Goal: Check status: Check status

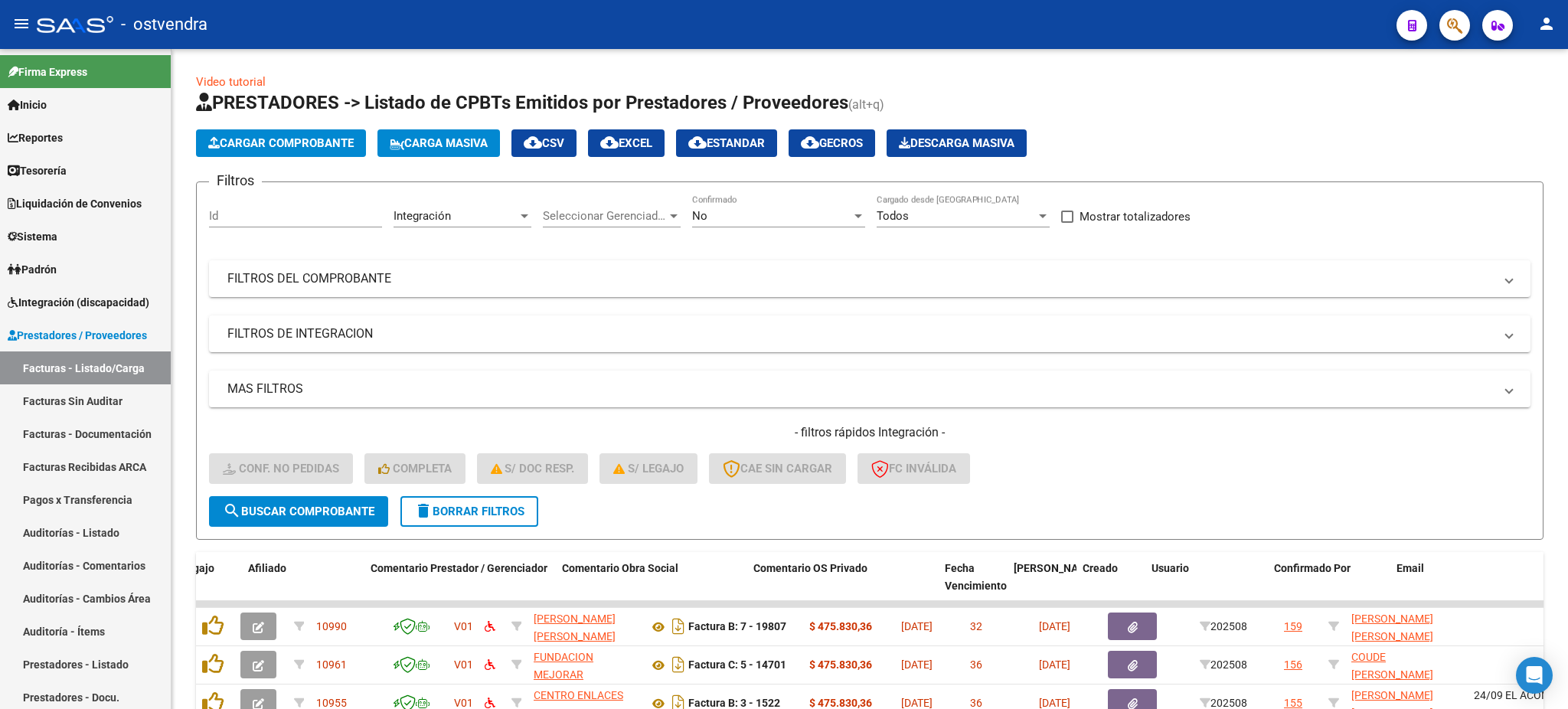
scroll to position [0, 1103]
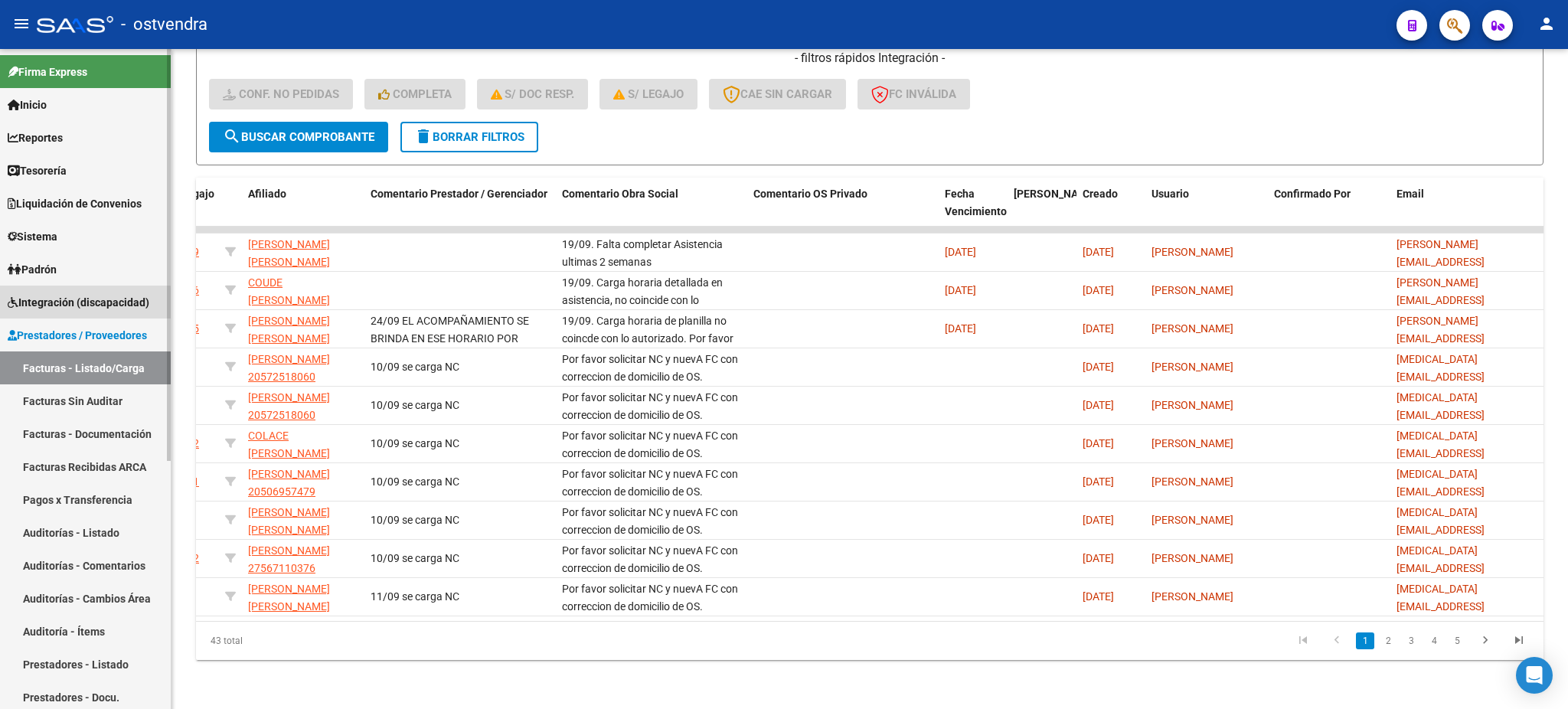
click at [42, 306] on span "Integración (discapacidad)" at bounding box center [77, 302] width 141 height 17
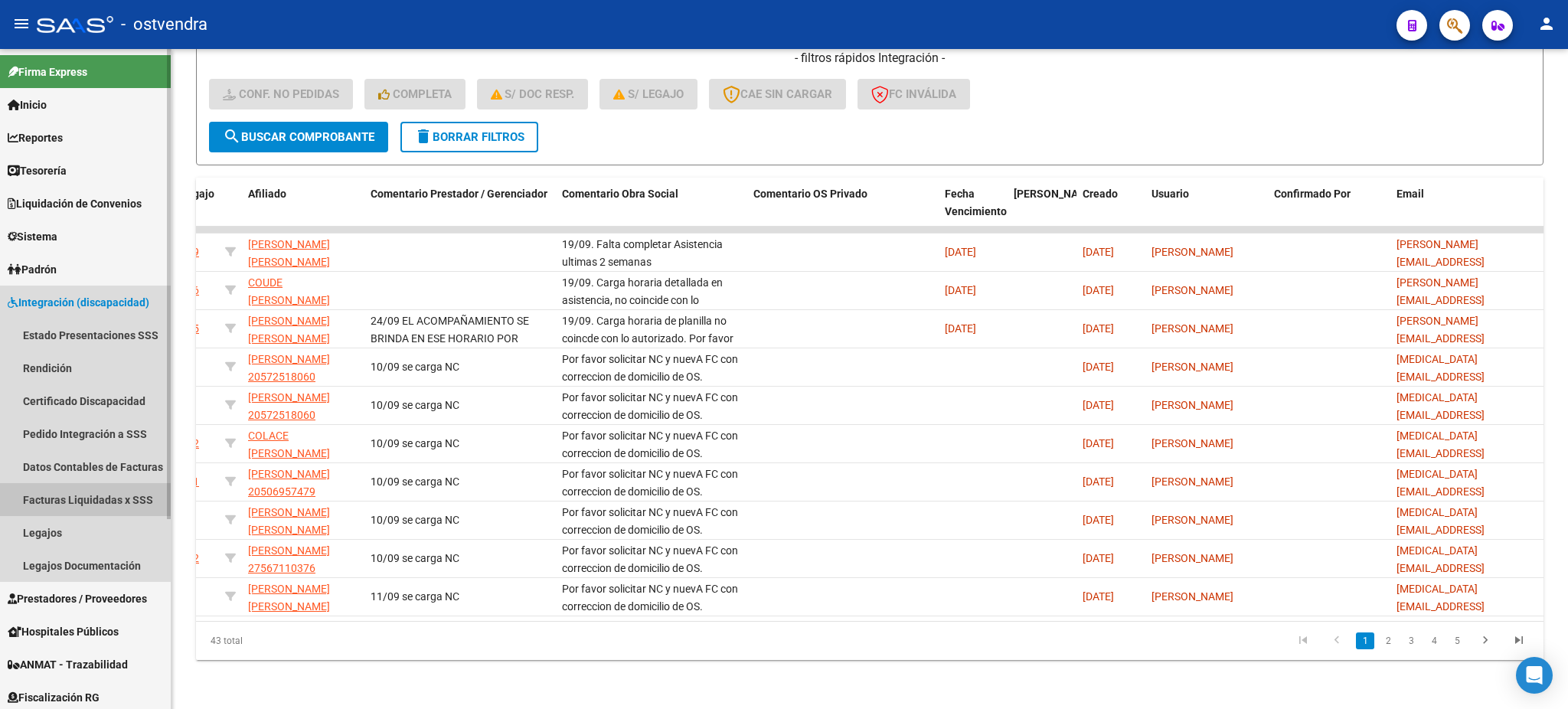
click at [51, 505] on link "Facturas Liquidadas x SSS" at bounding box center [86, 499] width 171 height 33
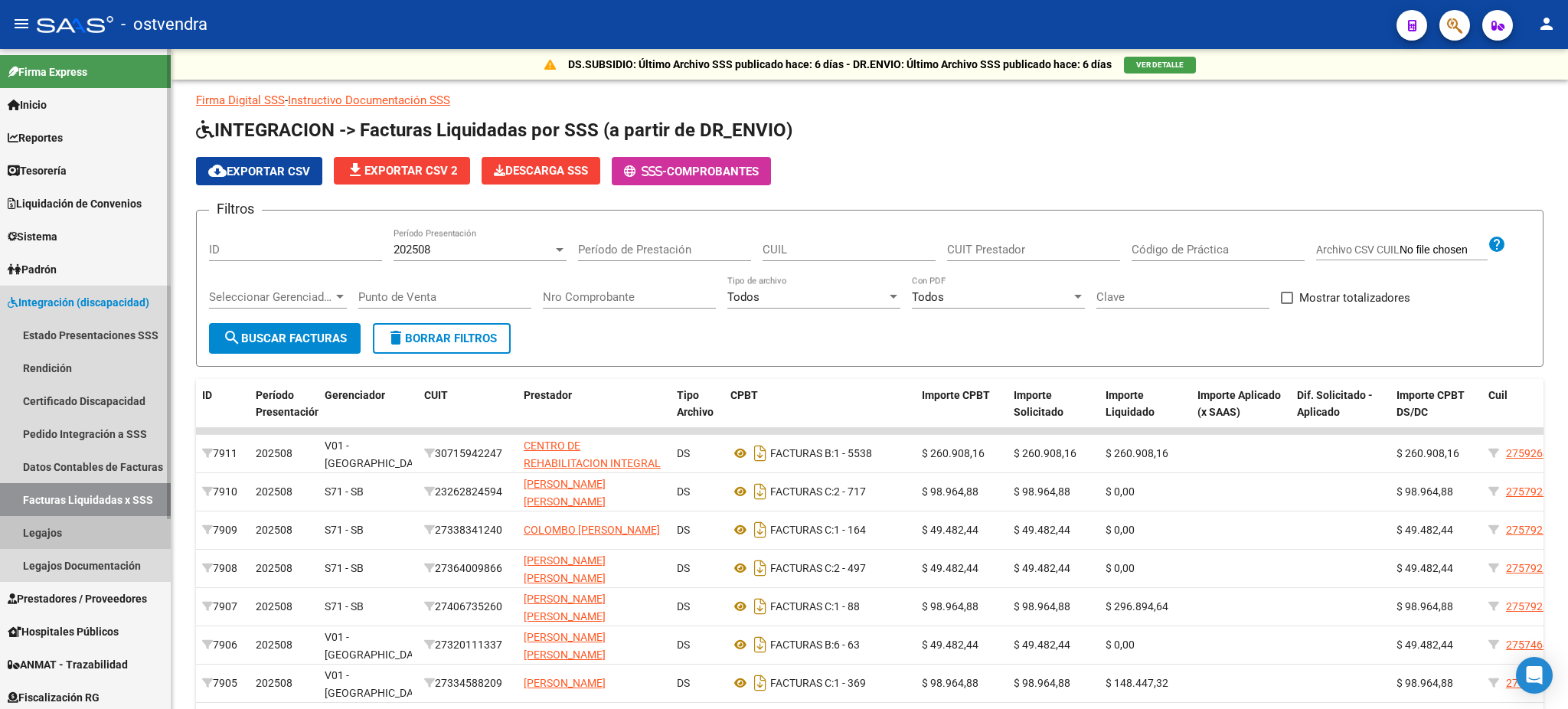
click at [50, 531] on link "Legajos" at bounding box center [86, 532] width 171 height 33
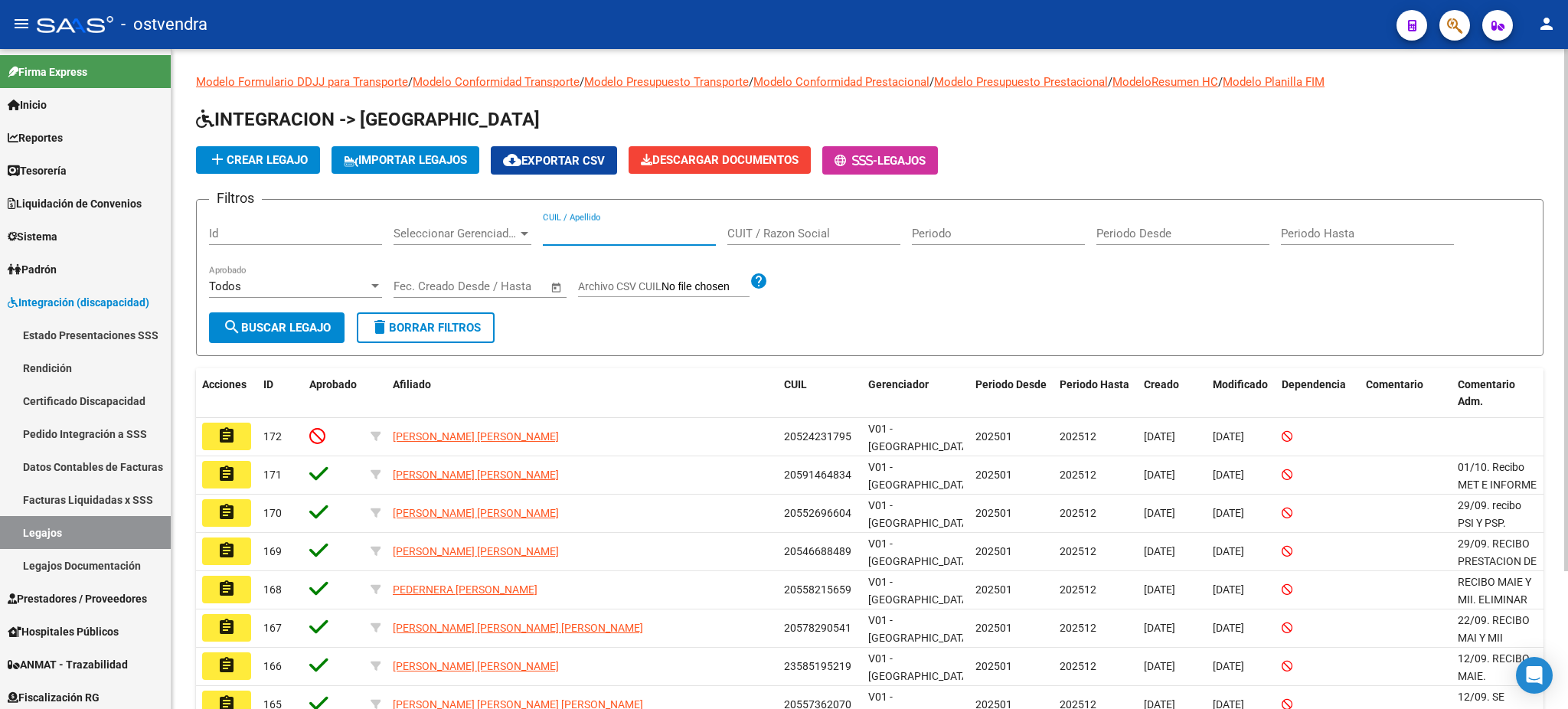
click at [594, 233] on input "CUIL / Apellido" at bounding box center [630, 233] width 173 height 14
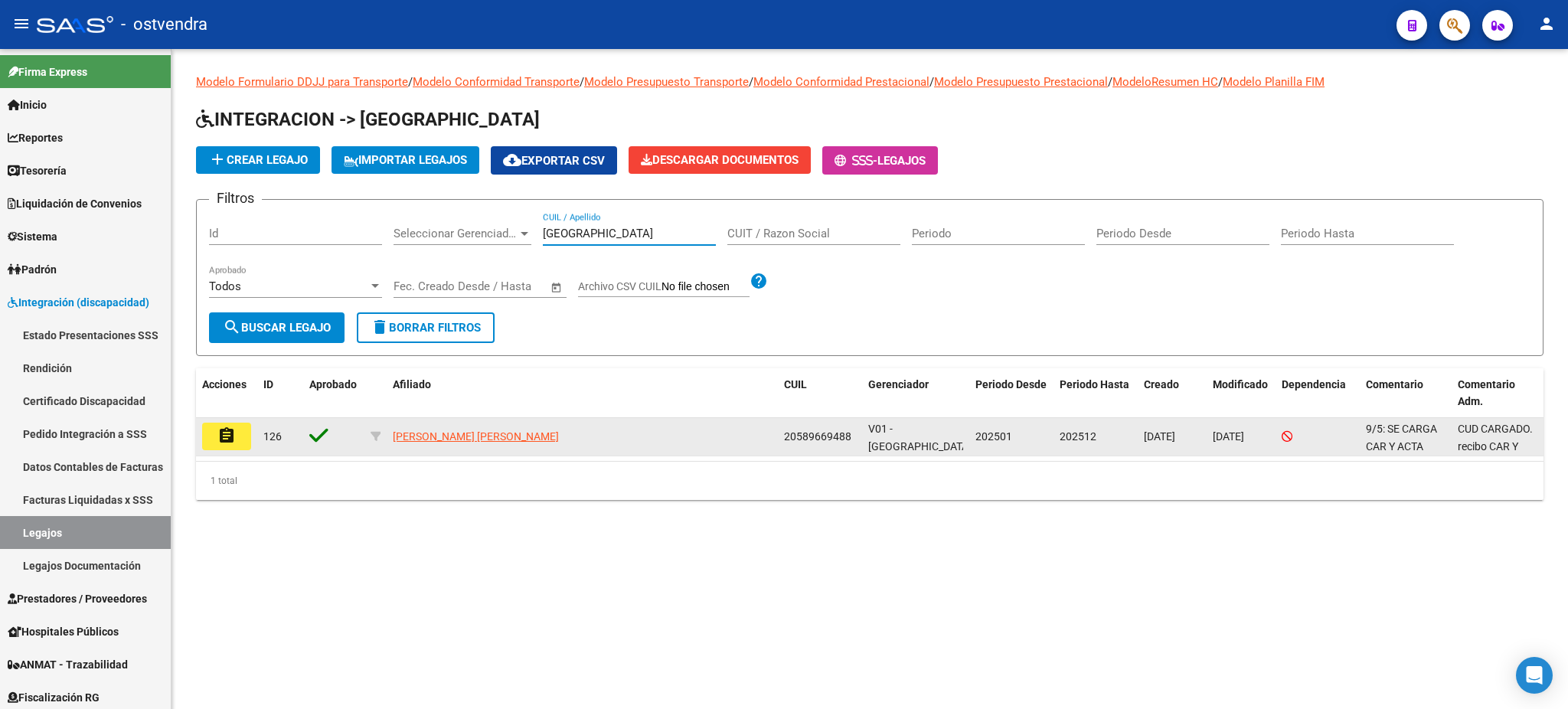
type input "[GEOGRAPHIC_DATA]"
drag, startPoint x: 786, startPoint y: 437, endPoint x: 849, endPoint y: 446, distance: 63.6
click at [849, 446] on datatable-body-cell "20589669488" at bounding box center [819, 437] width 84 height 38
copy span "20589669488"
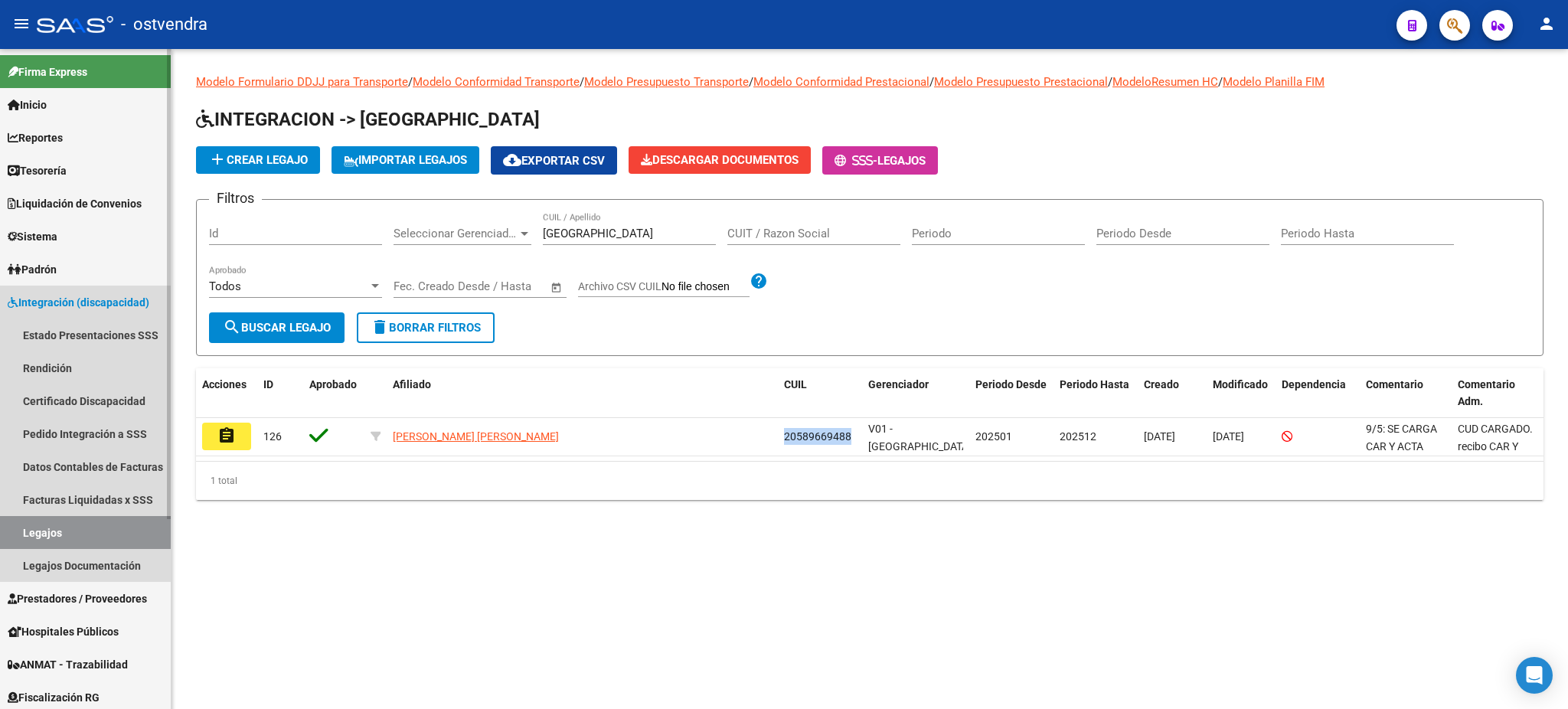
click at [59, 532] on link "Legajos" at bounding box center [86, 532] width 171 height 33
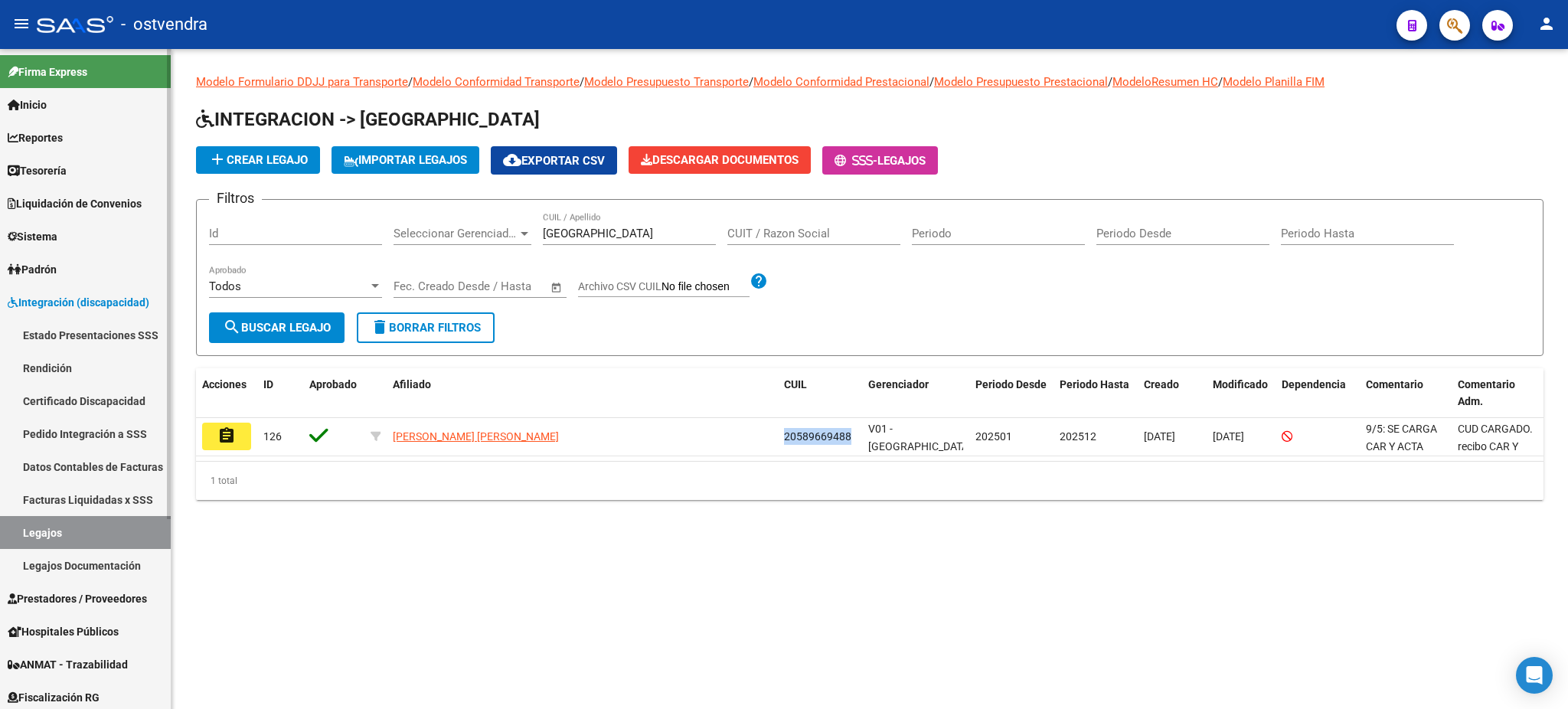
click at [74, 497] on link "Facturas Liquidadas x SSS" at bounding box center [86, 499] width 171 height 33
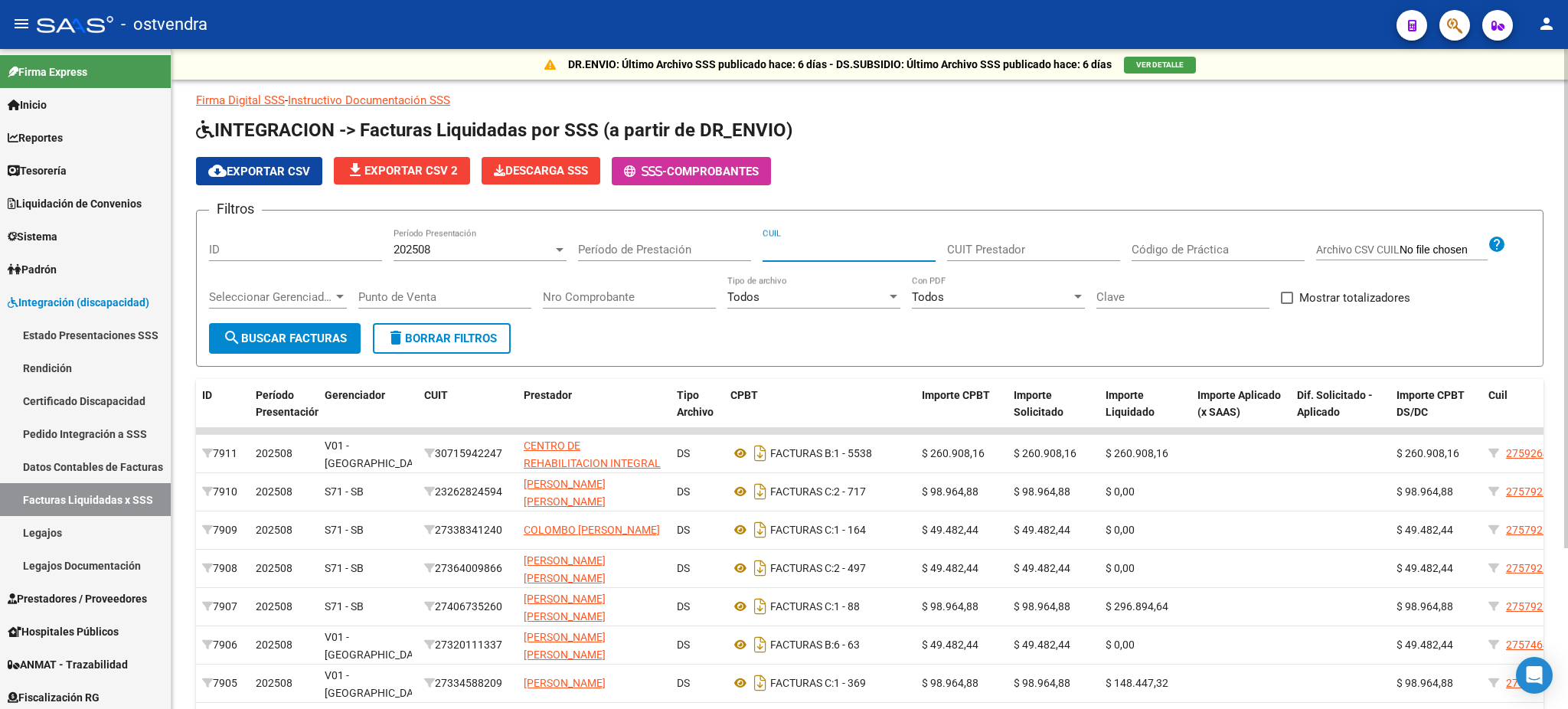
paste input "20-58966948-8"
type input "20-58966948-8"
click at [288, 349] on button "search Buscar Facturas" at bounding box center [285, 339] width 151 height 31
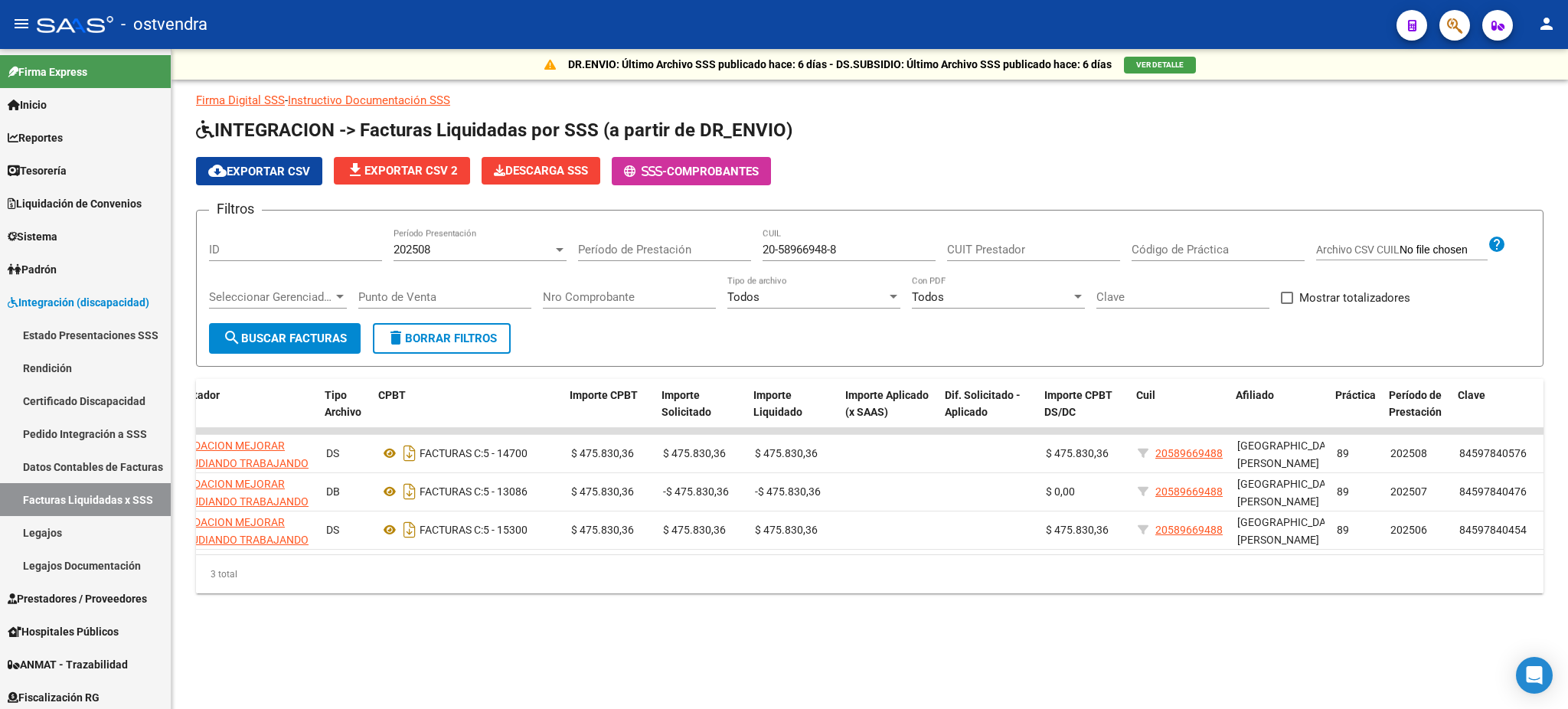
scroll to position [0, 351]
click at [482, 257] on div "202508 Período Presentación" at bounding box center [480, 244] width 173 height 33
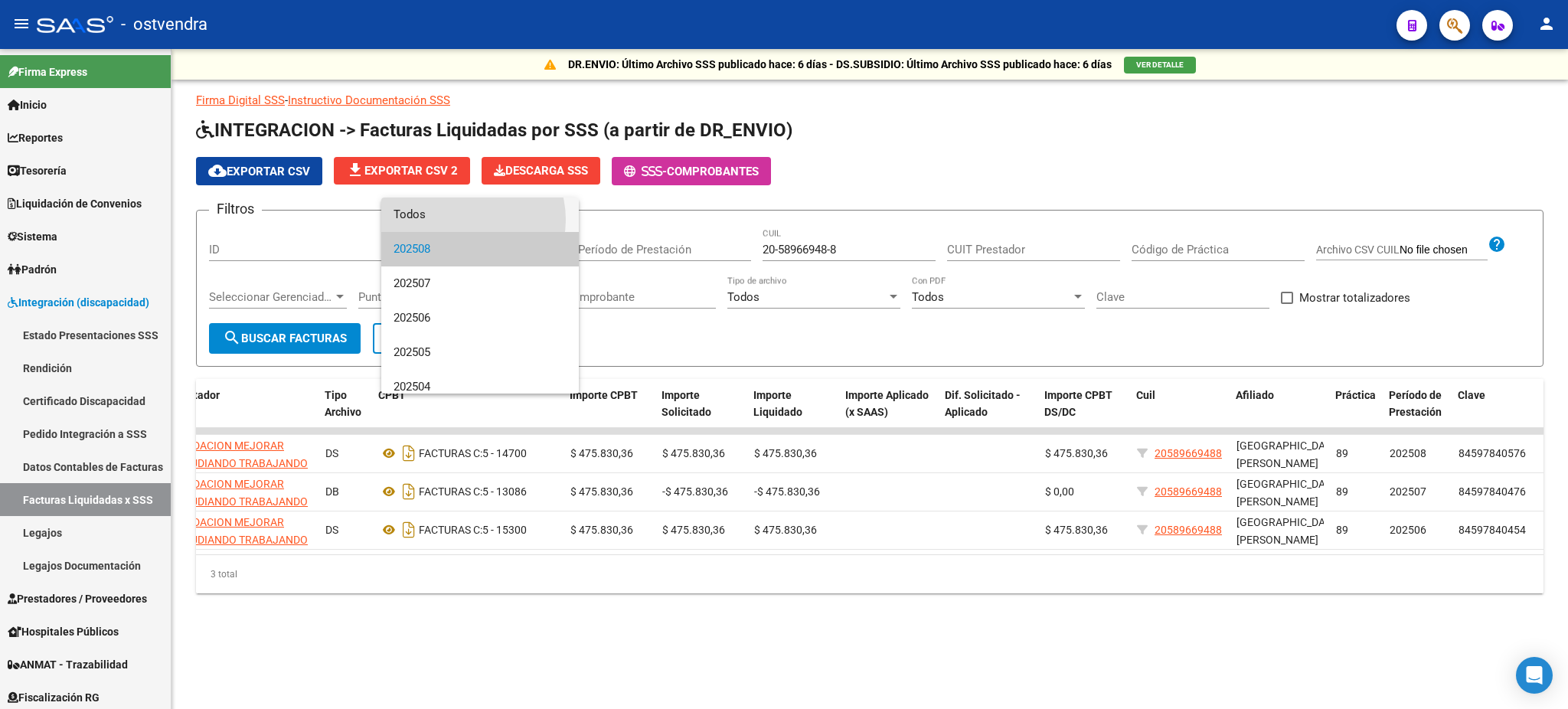
click at [463, 220] on span "Todos" at bounding box center [480, 214] width 173 height 34
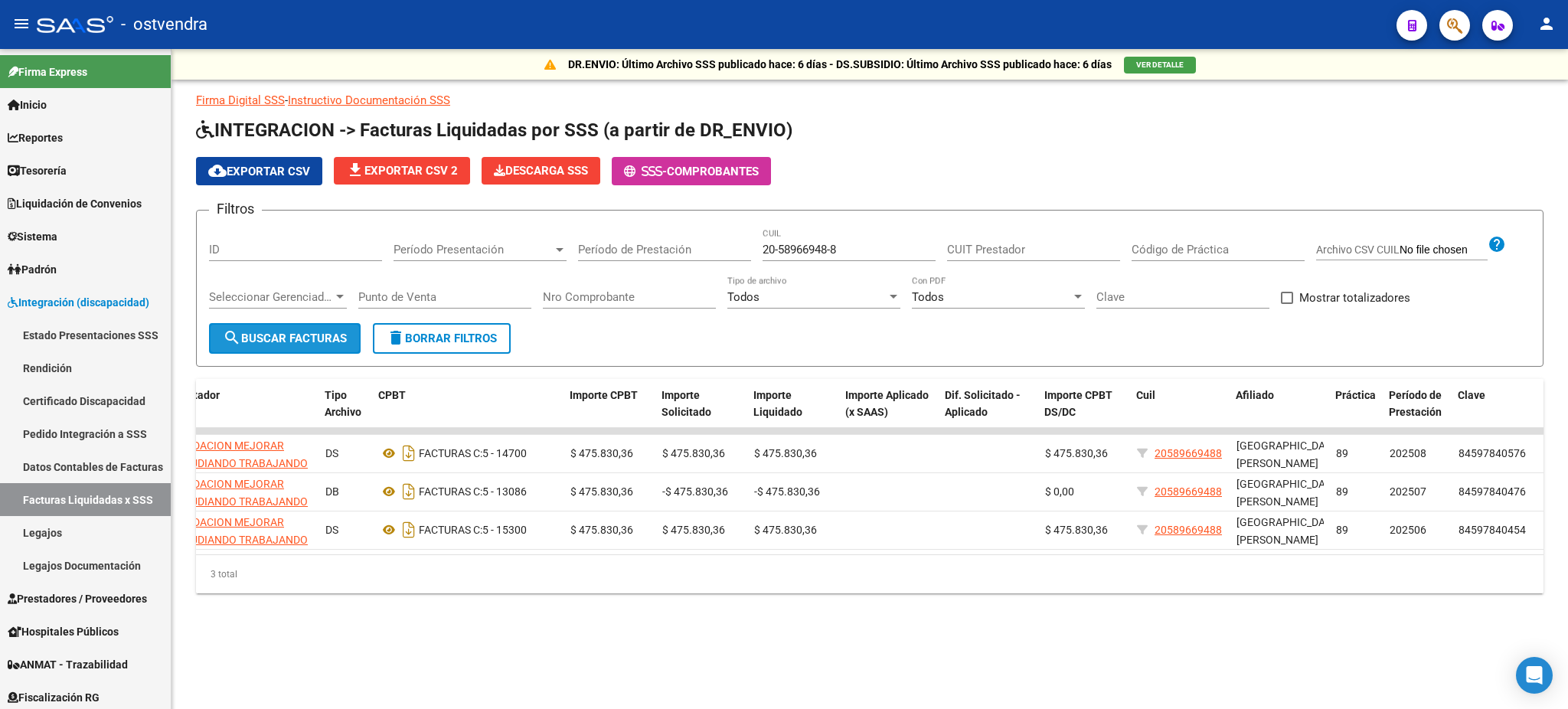
click at [324, 332] on span "search Buscar Facturas" at bounding box center [285, 338] width 124 height 14
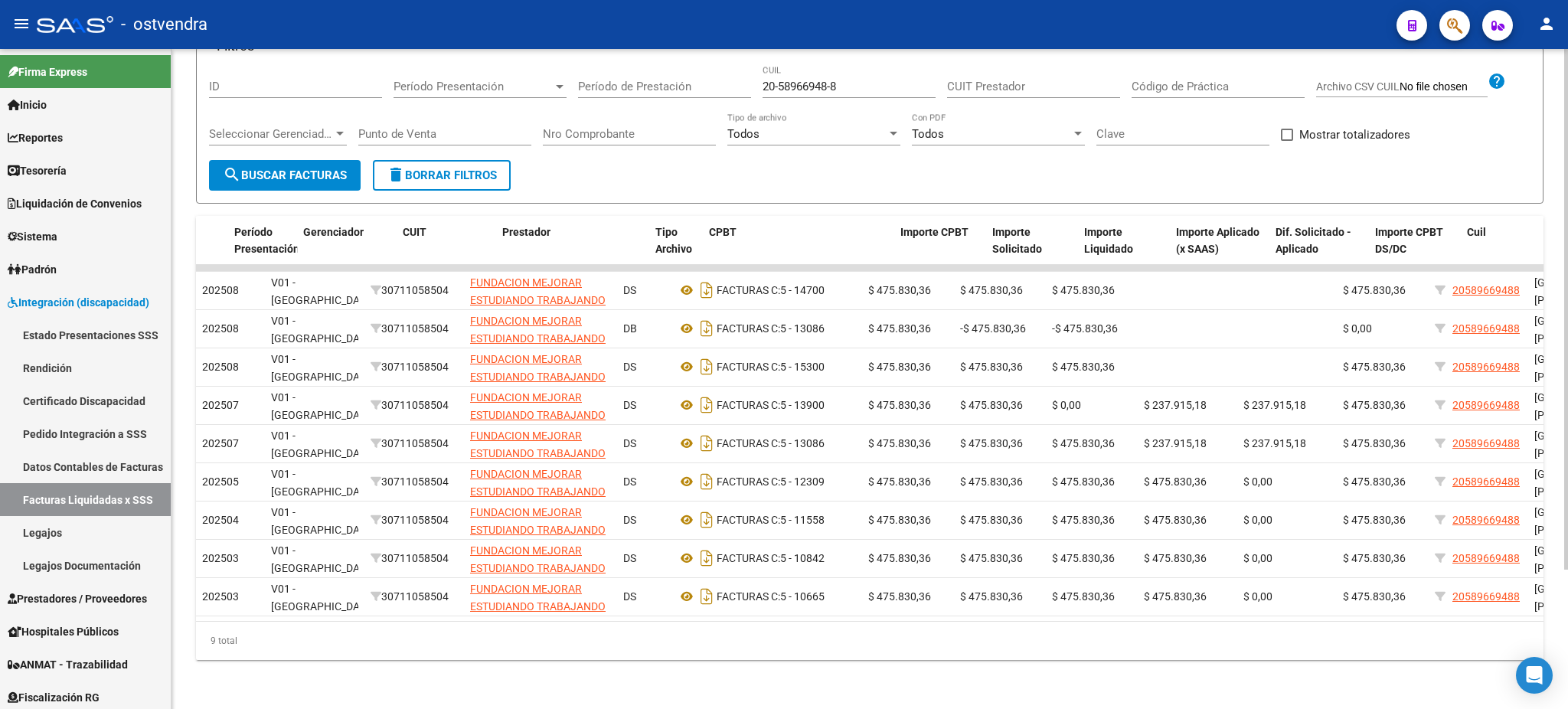
scroll to position [0, 0]
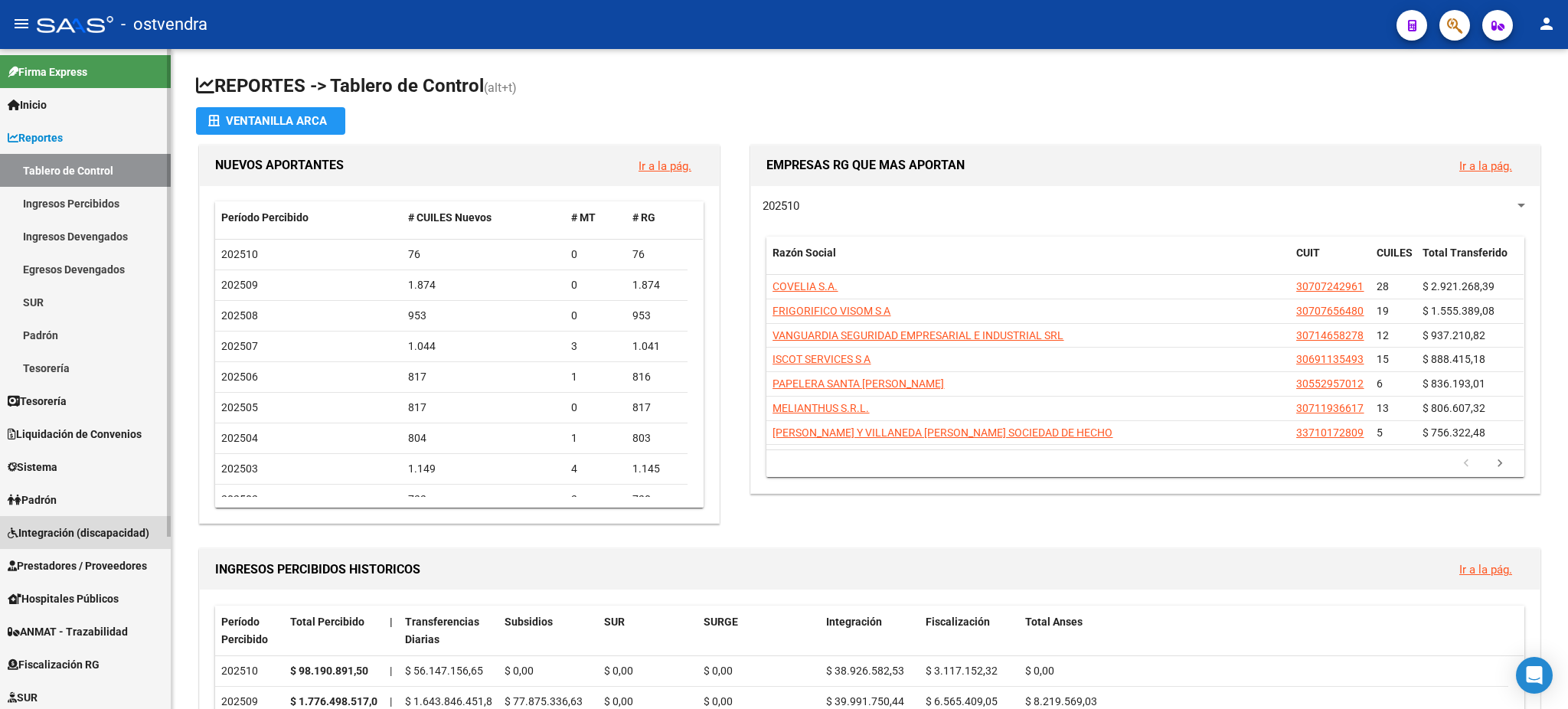
click at [55, 533] on span "Integración (discapacidad)" at bounding box center [77, 532] width 141 height 17
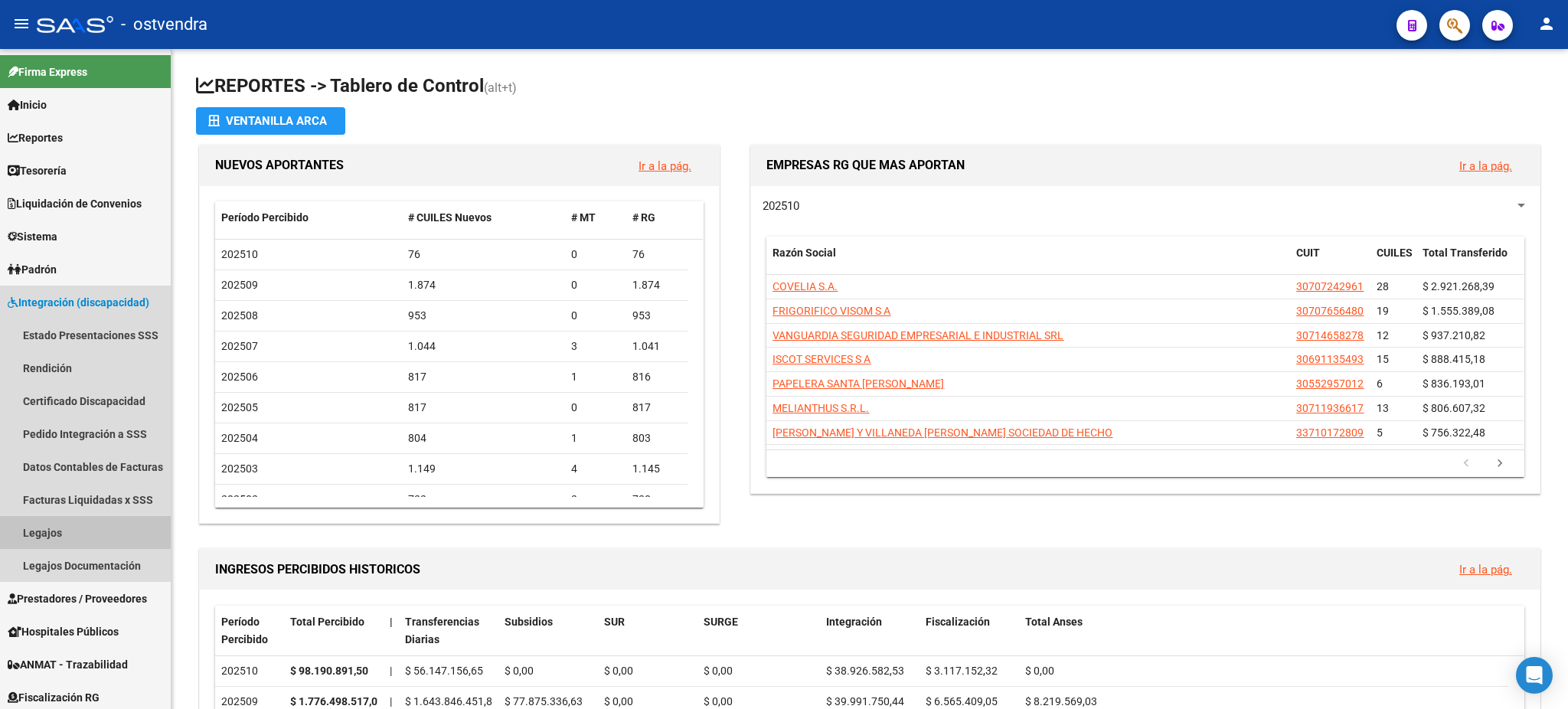
drag, startPoint x: 51, startPoint y: 532, endPoint x: 65, endPoint y: 3, distance: 529.2
click at [50, 532] on link "Legajos" at bounding box center [86, 532] width 171 height 33
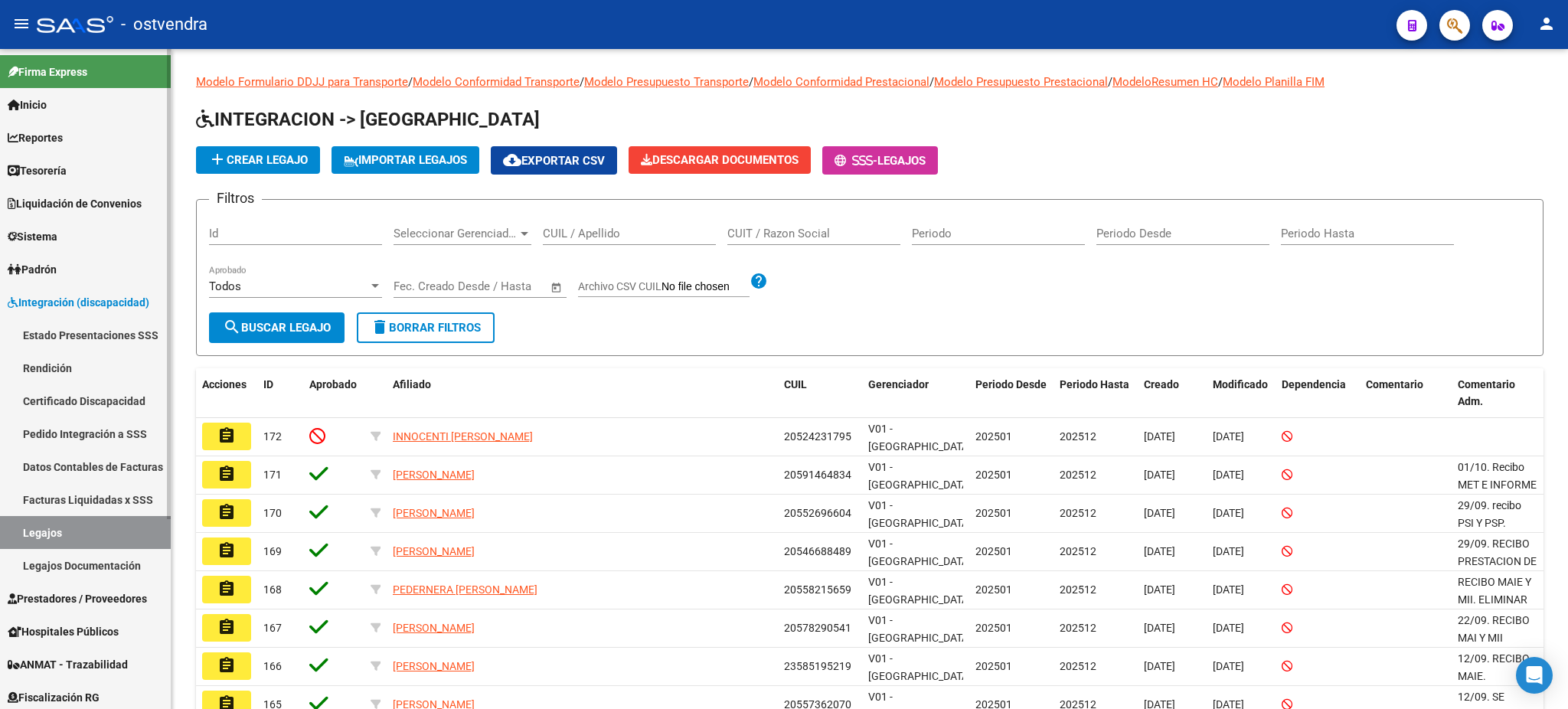
click at [48, 371] on link "Rendición" at bounding box center [86, 368] width 171 height 33
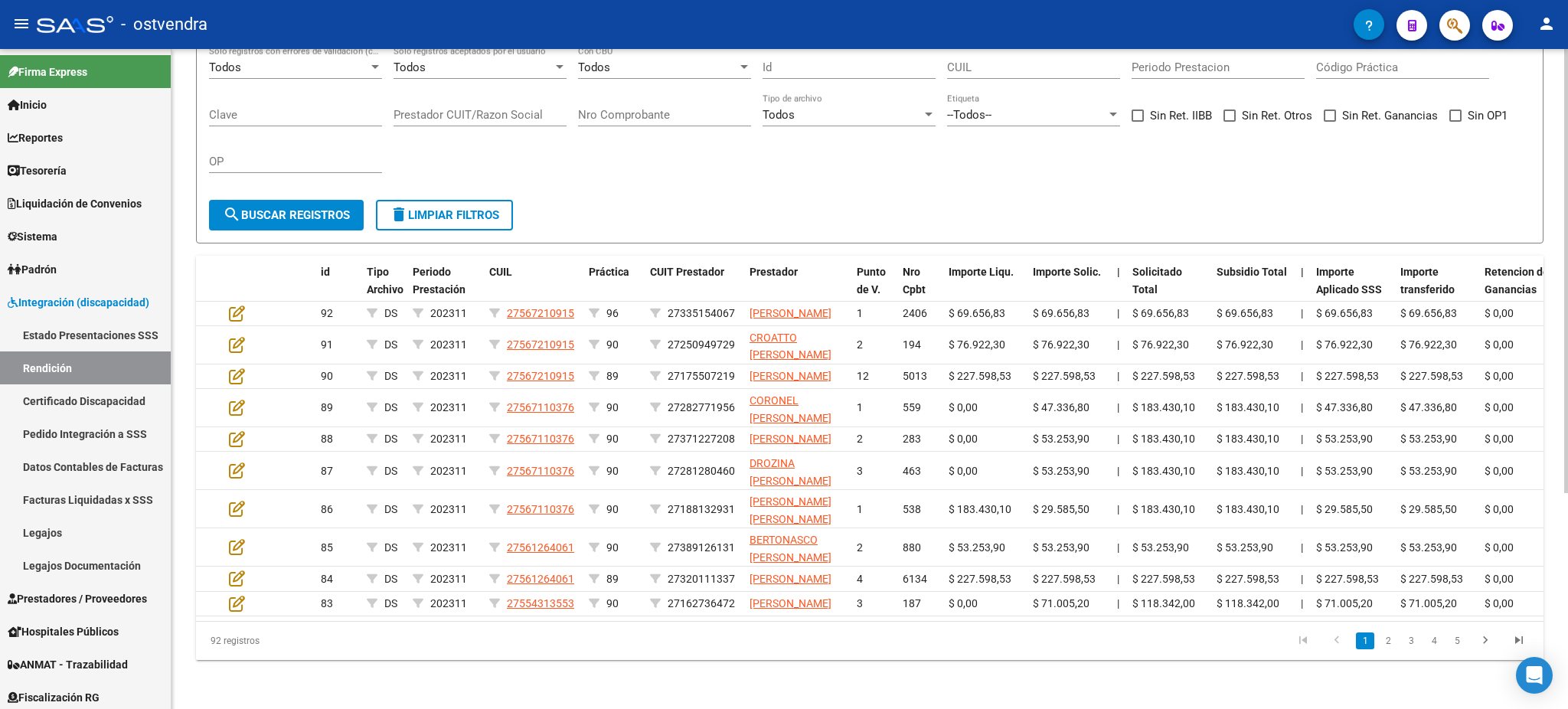
scroll to position [306, 0]
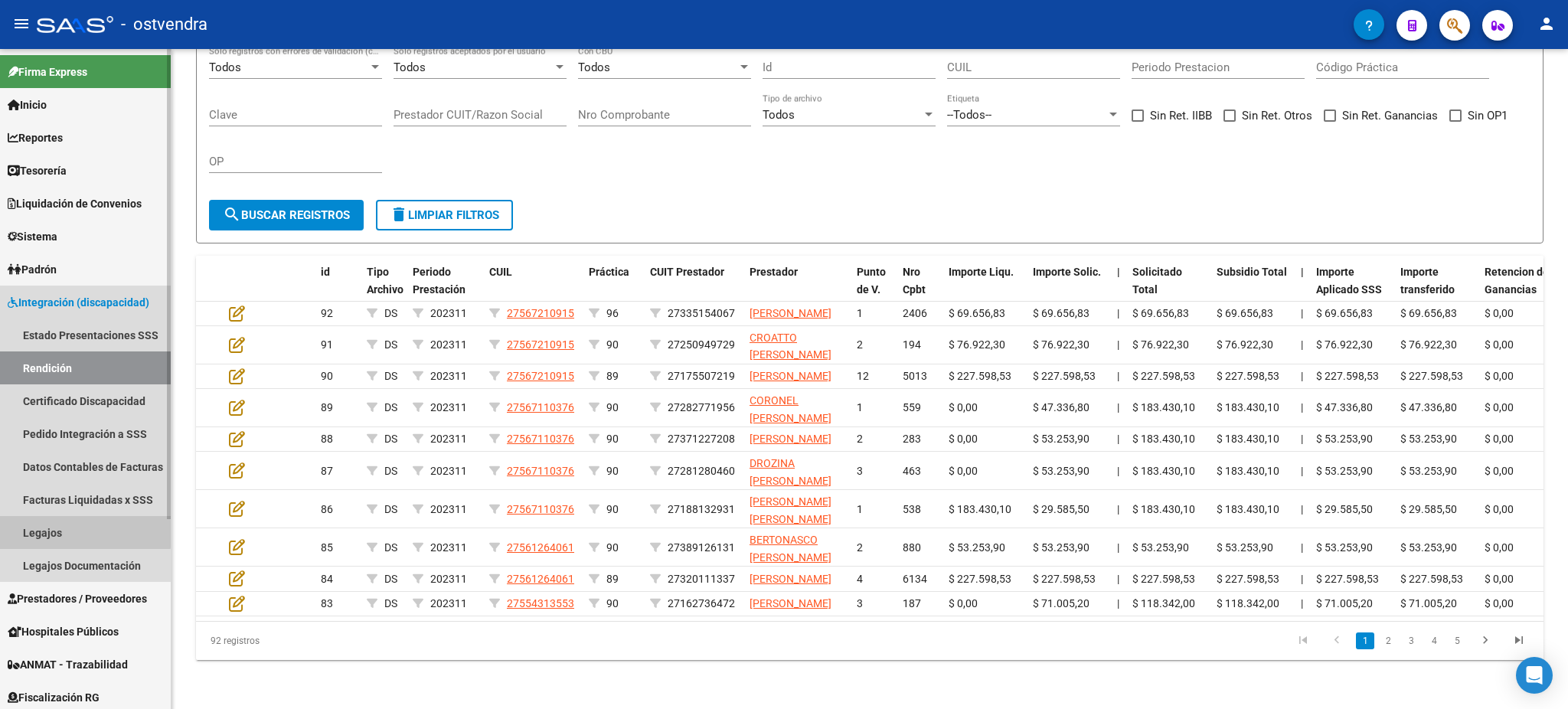
click at [38, 528] on link "Legajos" at bounding box center [86, 532] width 171 height 33
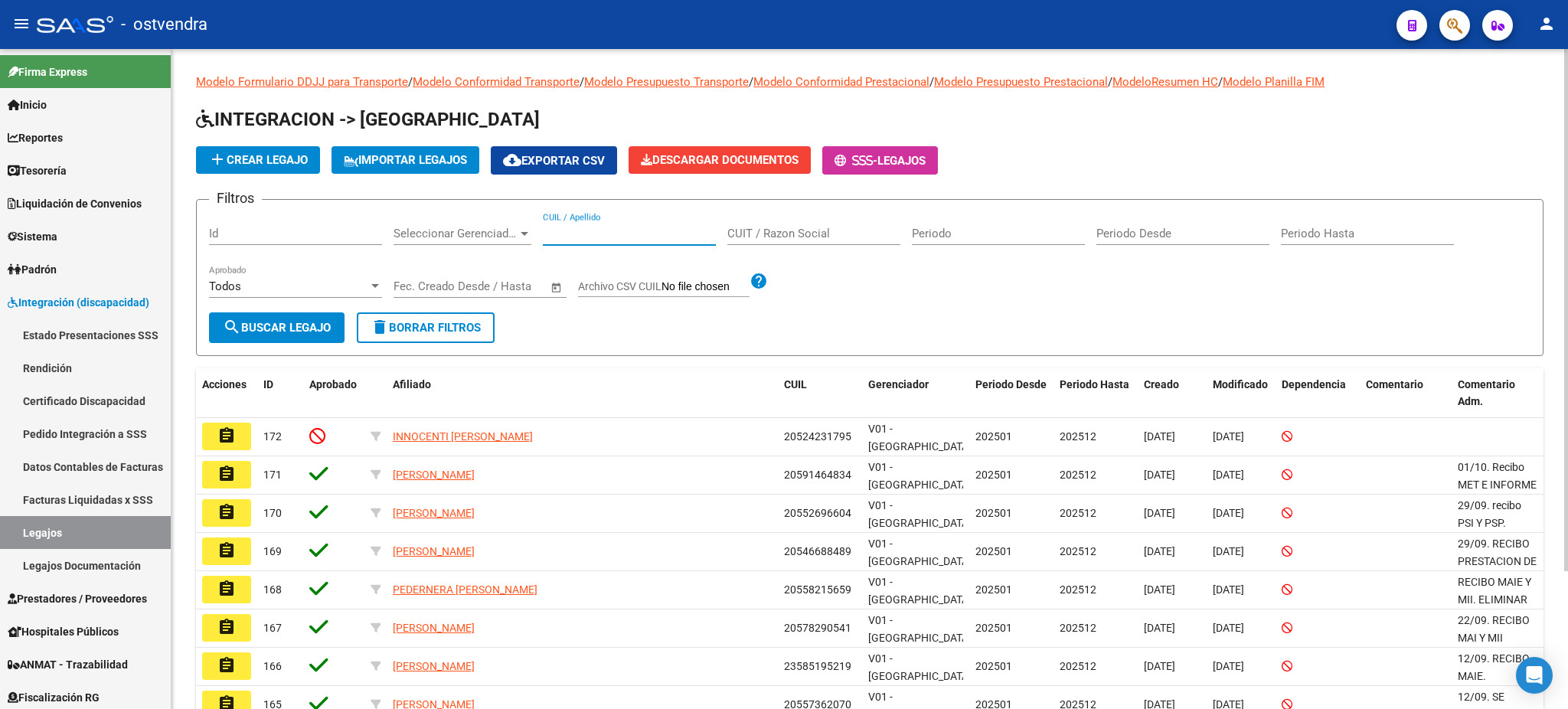
click at [607, 239] on input "CUIL / Apellido" at bounding box center [630, 233] width 173 height 14
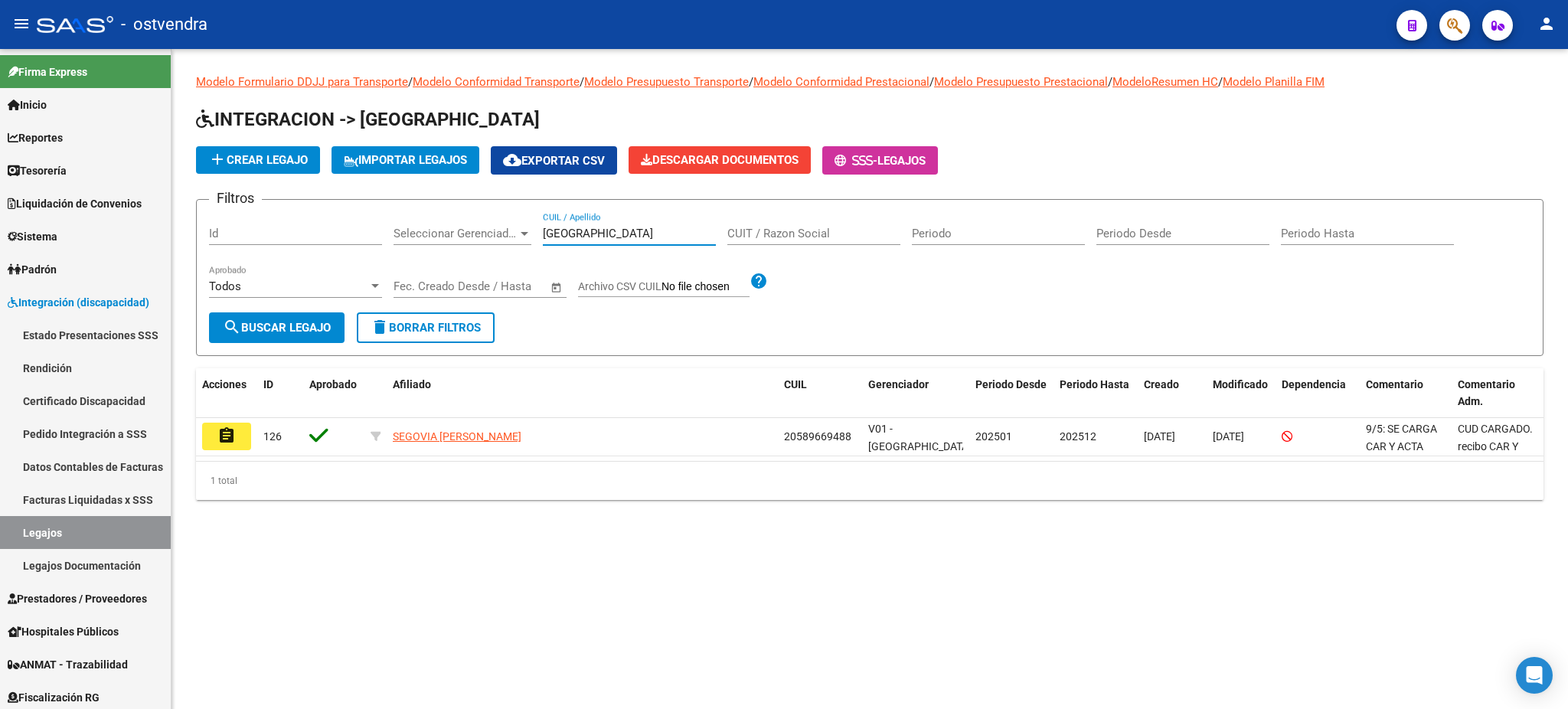
type input "[GEOGRAPHIC_DATA]"
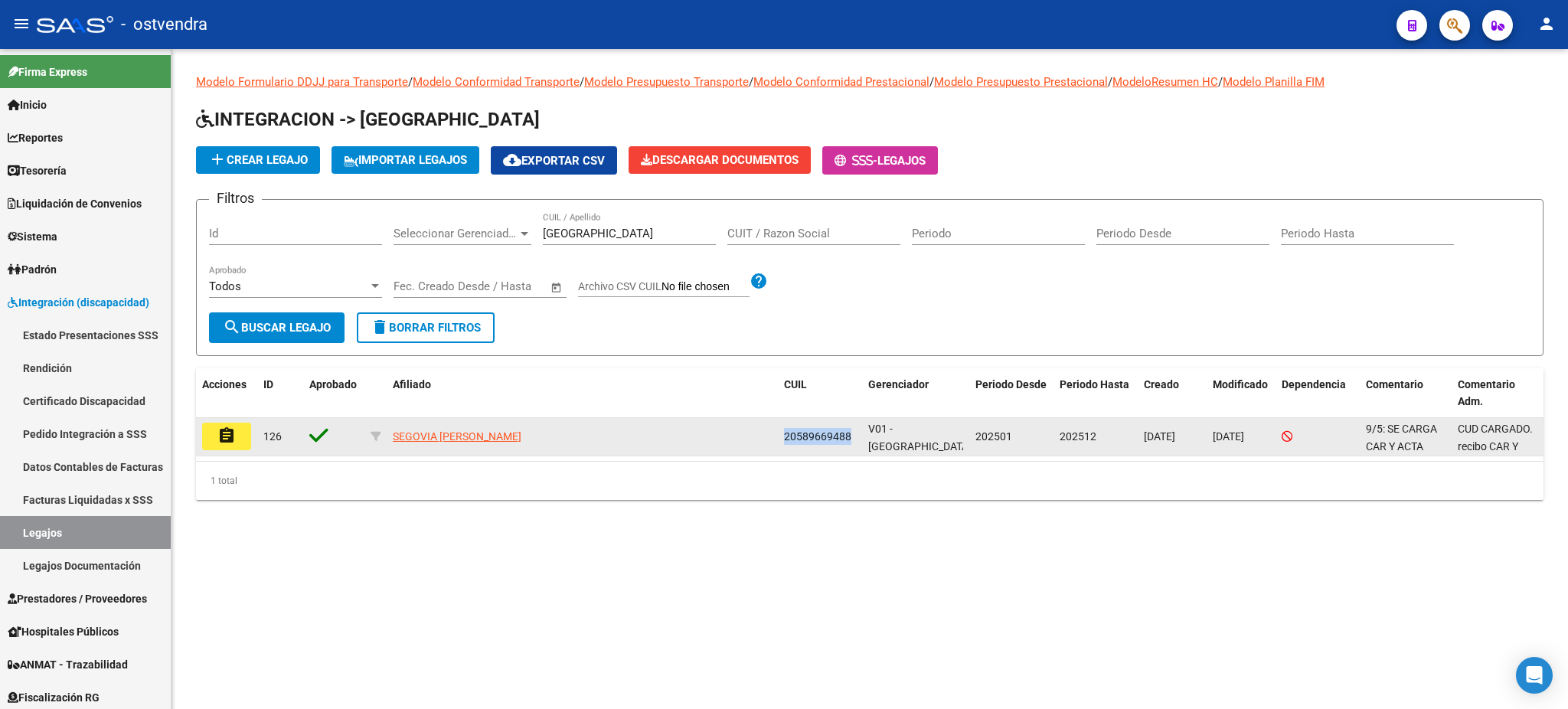
drag, startPoint x: 781, startPoint y: 435, endPoint x: 847, endPoint y: 440, distance: 66.2
click at [848, 440] on datatable-body-cell "20589669488" at bounding box center [819, 437] width 84 height 38
copy span "20589669488"
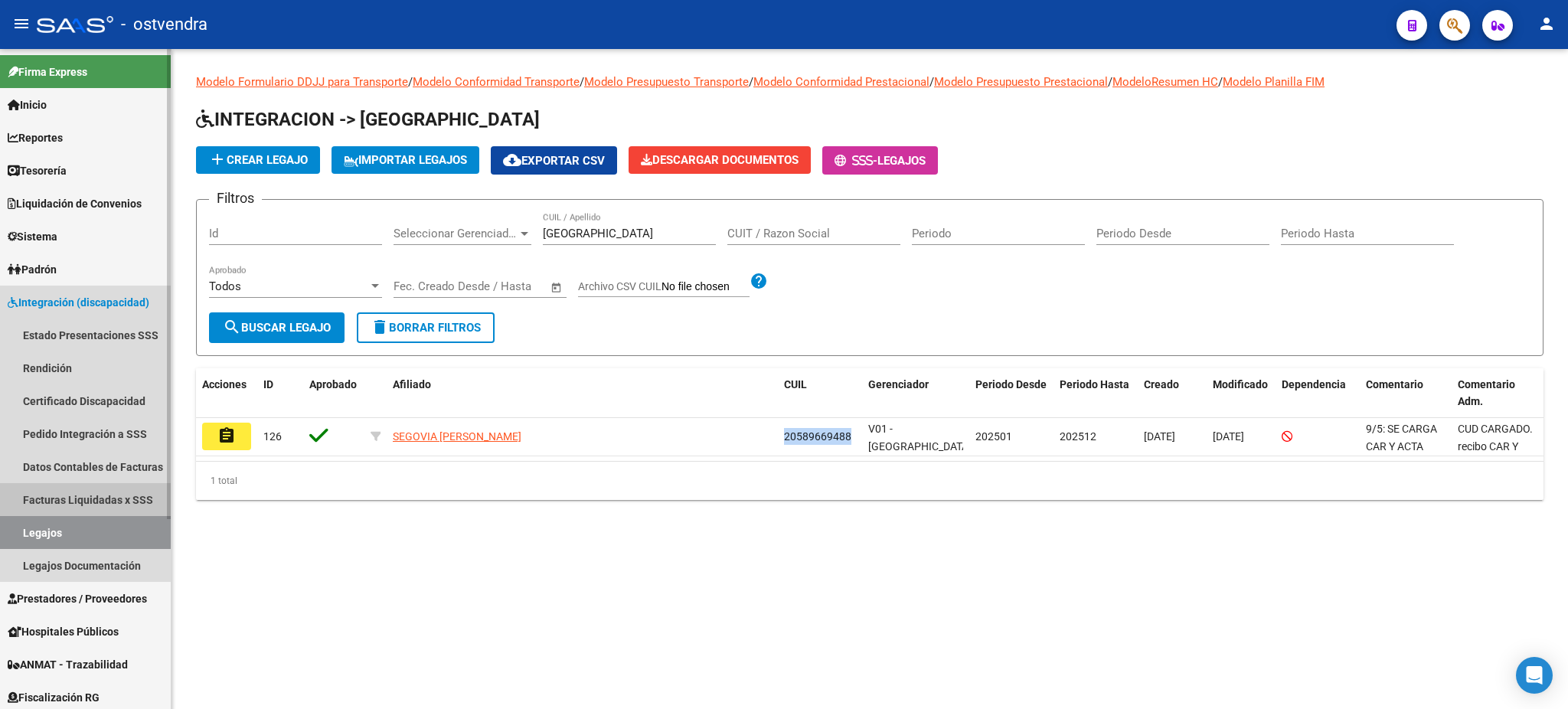
click at [67, 495] on link "Facturas Liquidadas x SSS" at bounding box center [86, 499] width 171 height 33
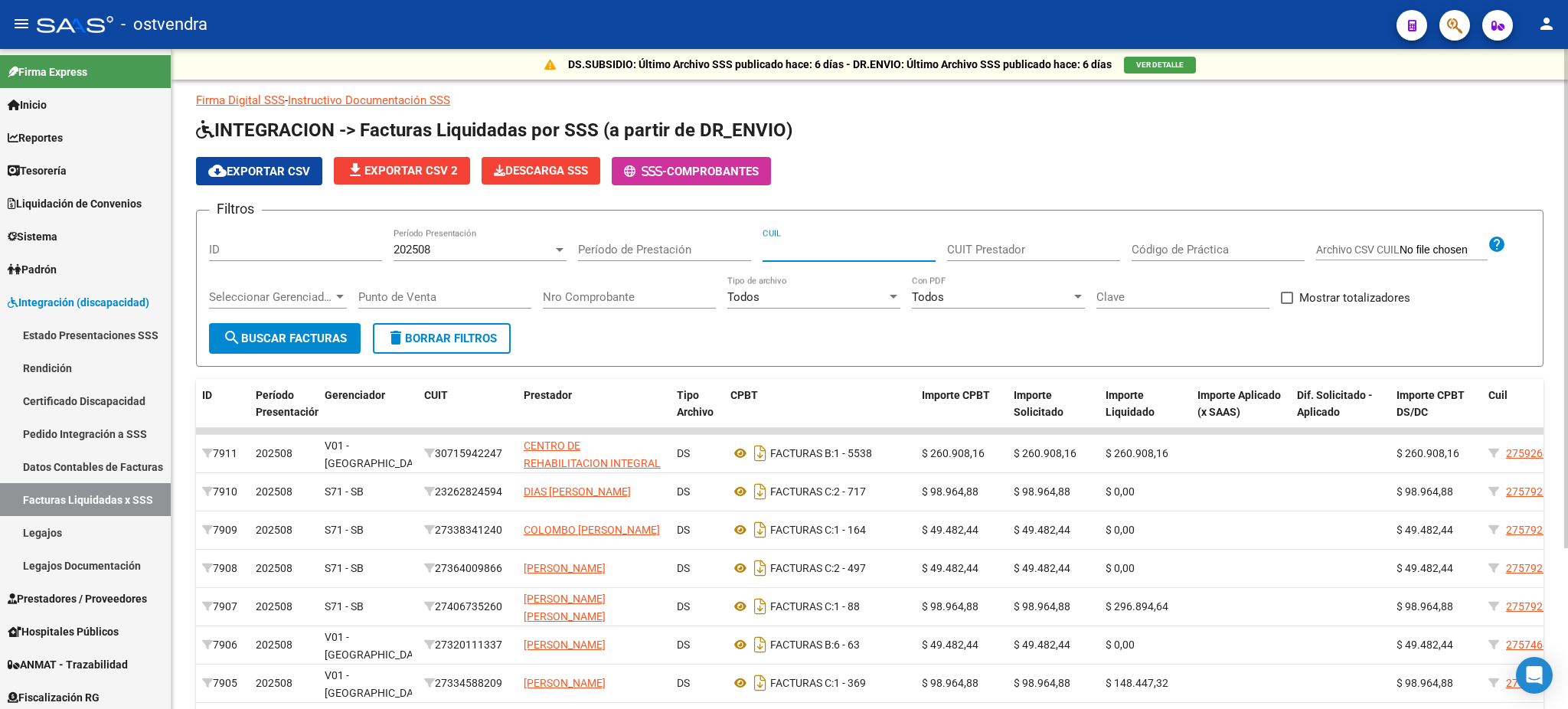
paste input "20-58966948-8"
type input "20-58966948-8"
click at [453, 245] on div "202508" at bounding box center [473, 249] width 159 height 14
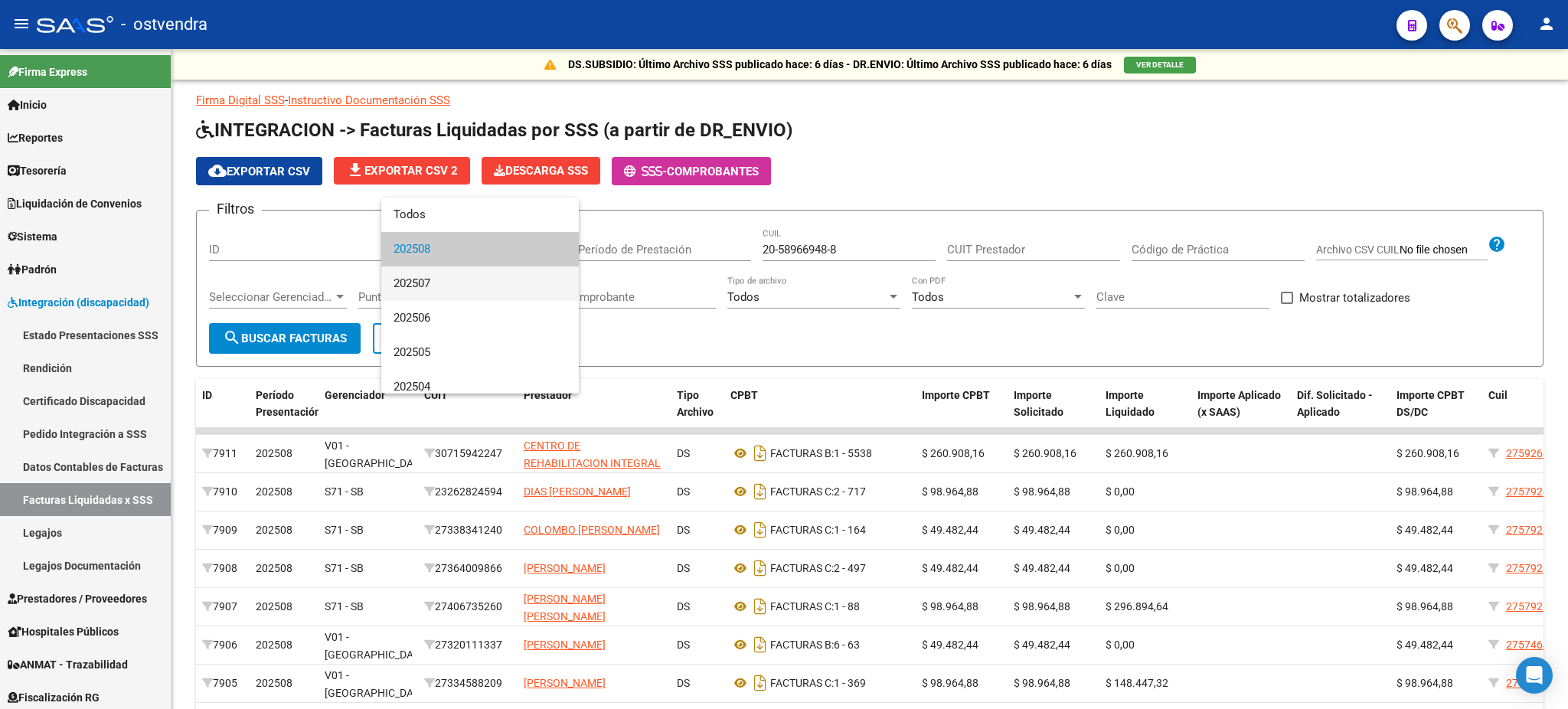
click at [435, 283] on span "202507" at bounding box center [480, 284] width 173 height 34
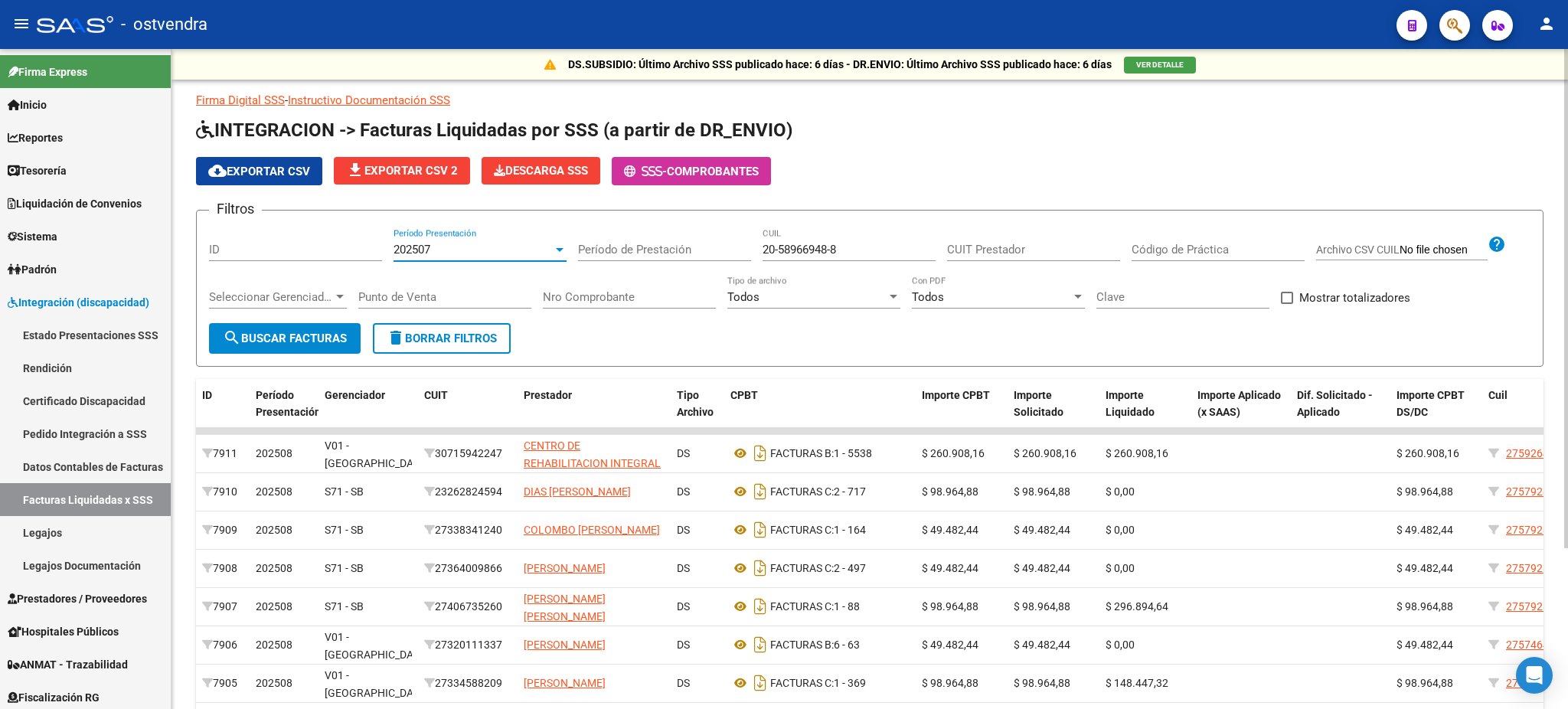
click at [295, 350] on button "search Buscar Facturas" at bounding box center [285, 339] width 151 height 31
